Goal: Register for event/course

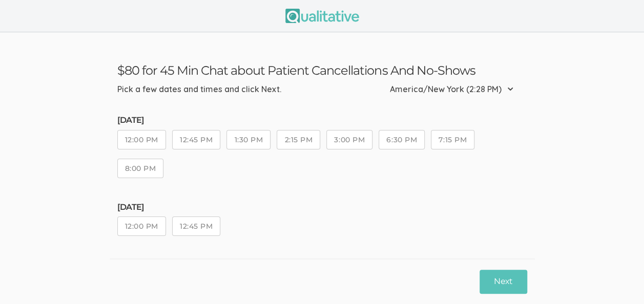
click at [138, 161] on button "8:00 PM" at bounding box center [140, 168] width 47 height 19
click at [503, 283] on button "Next" at bounding box center [502, 282] width 47 height 24
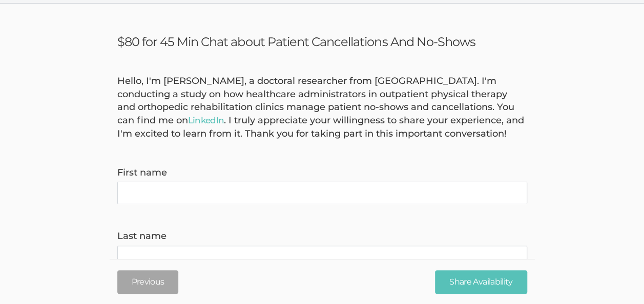
scroll to position [29, 0]
type name "[PERSON_NAME]"
type invite\) "[EMAIL_ADDRESS][DOMAIN_NAME]"
type time\) "9542457964"
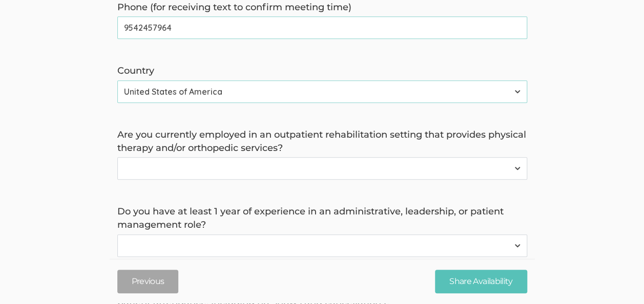
scroll to position [387, 0]
click at [176, 167] on select "Yes No" at bounding box center [322, 167] width 410 height 23
select select "0"
click at [117, 156] on select "Yes No" at bounding box center [322, 167] width 410 height 23
click at [147, 244] on select "Yes No" at bounding box center [322, 244] width 410 height 23
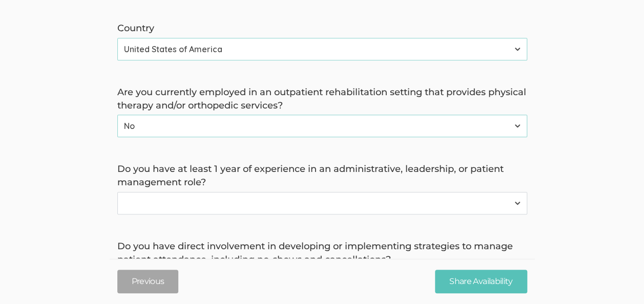
scroll to position [436, 0]
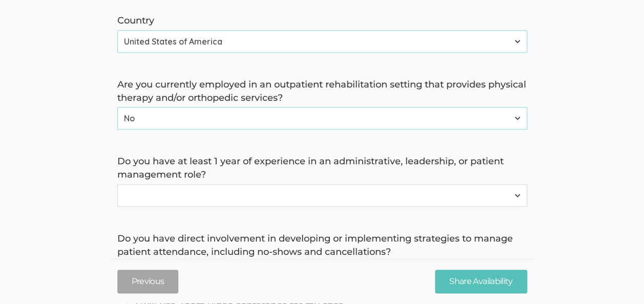
click at [144, 193] on select "Yes No" at bounding box center [322, 195] width 410 height 23
select select "0"
click at [117, 184] on select "Yes No" at bounding box center [322, 195] width 410 height 23
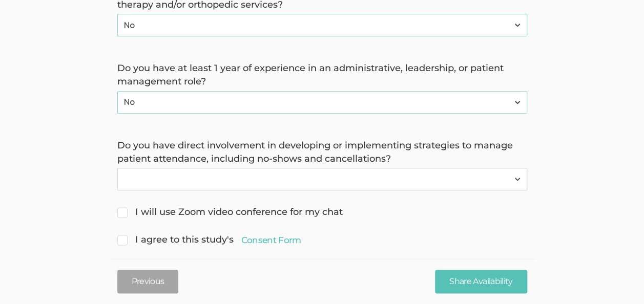
scroll to position [532, 0]
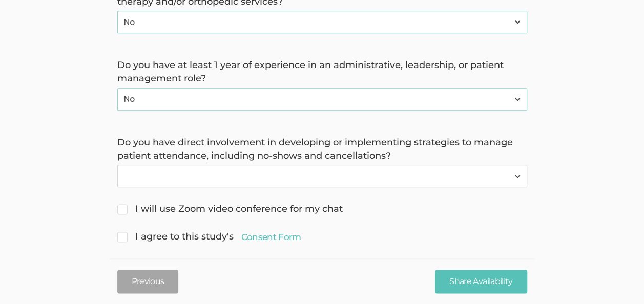
click at [148, 177] on select "Yes No" at bounding box center [322, 176] width 410 height 23
click at [117, 165] on select "Yes No" at bounding box center [322, 176] width 410 height 23
click at [147, 178] on select "Yes No" at bounding box center [322, 176] width 410 height 23
select select "0"
click at [117, 165] on select "Yes No" at bounding box center [322, 176] width 410 height 23
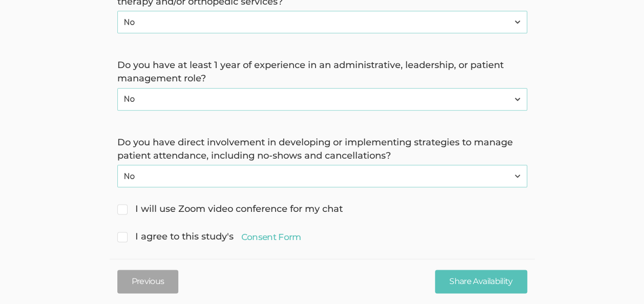
click at [127, 237] on span "I agree to this study's Consent Form" at bounding box center [209, 236] width 184 height 13
click at [124, 237] on input "I agree to this study's Consent Form" at bounding box center [120, 235] width 7 height 7
checkbox input "true"
click at [122, 208] on input "I will use Zoom video conference for my chat" at bounding box center [120, 208] width 7 height 7
checkbox input "true"
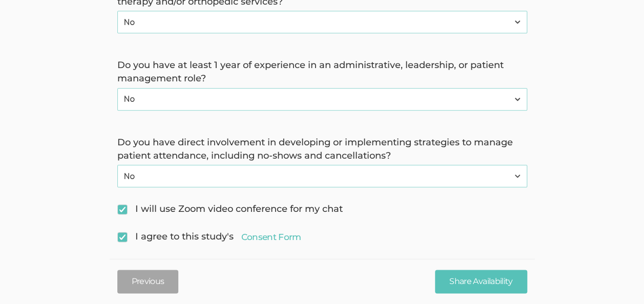
scroll to position [544, 0]
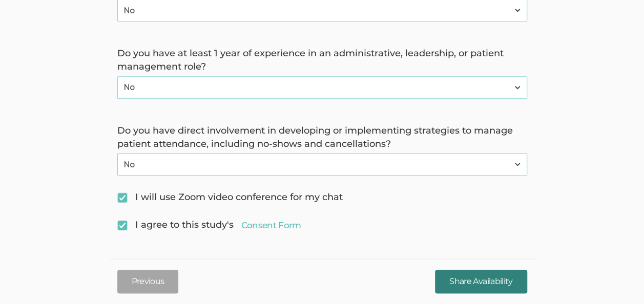
click at [463, 281] on input "Share Availability" at bounding box center [481, 282] width 92 height 24
